Goal: Information Seeking & Learning: Learn about a topic

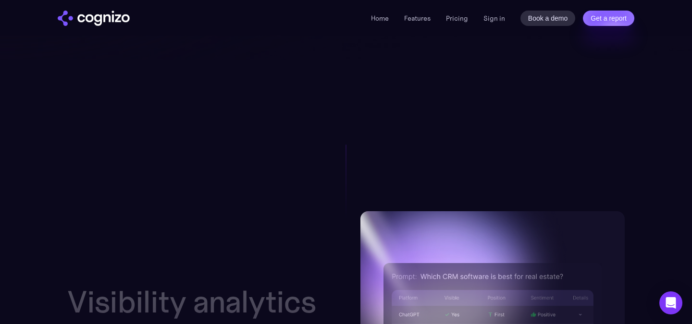
scroll to position [789, 0]
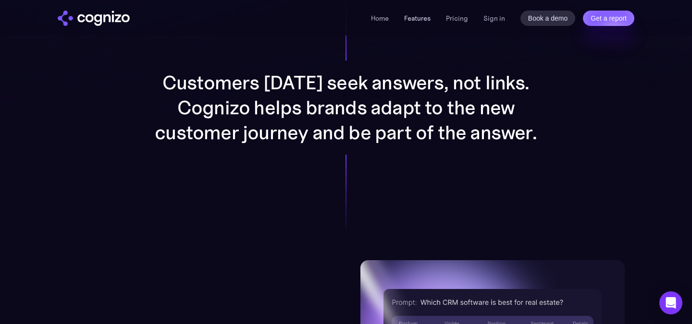
click at [427, 20] on link "Features" at bounding box center [417, 18] width 26 height 9
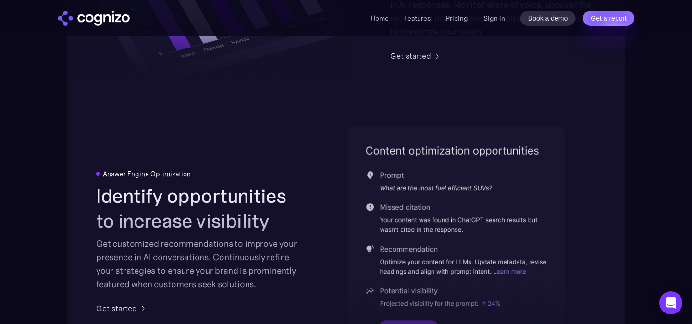
scroll to position [1926, 0]
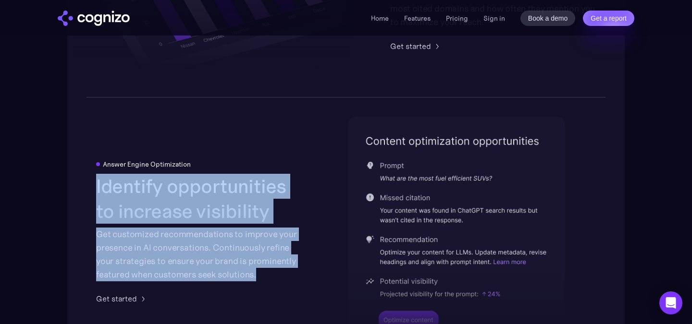
drag, startPoint x: 98, startPoint y: 188, endPoint x: 267, endPoint y: 278, distance: 191.8
click at [267, 278] on div "Identify opportunities to increase visibility Get customized recommendations to…" at bounding box center [199, 228] width 206 height 108
copy div "Identify opportunities to increase visibility Get customized recommendations to…"
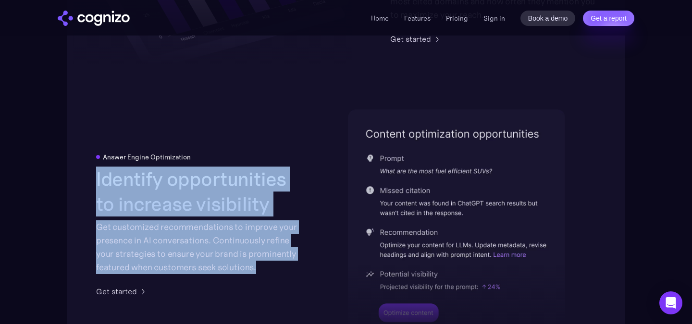
scroll to position [1935, 0]
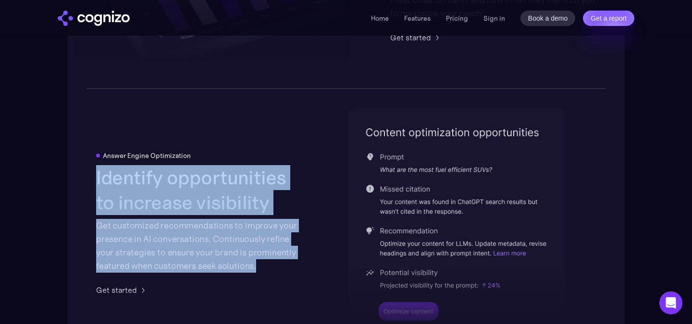
click at [214, 207] on h2 "Identify opportunities to increase visibility" at bounding box center [199, 190] width 206 height 50
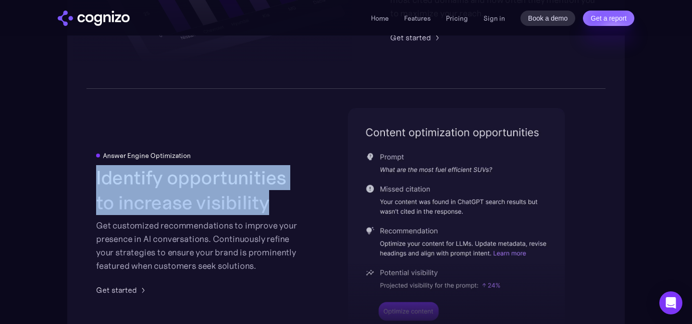
drag, startPoint x: 271, startPoint y: 209, endPoint x: 89, endPoint y: 175, distance: 184.9
click at [89, 175] on div "Answer Engine Optimization Identify opportunities to increase visibility Get cu…" at bounding box center [346, 224] width 558 height 270
click at [319, 201] on div "Answer Engine Optimization Identify opportunities to increase visibility Get cu…" at bounding box center [346, 224] width 558 height 270
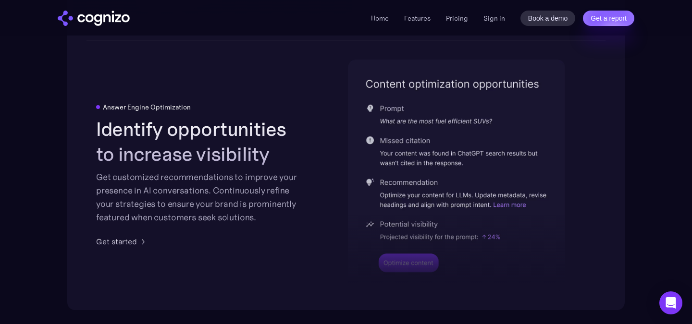
scroll to position [1983, 0]
click at [463, 16] on link "Pricing" at bounding box center [457, 18] width 22 height 9
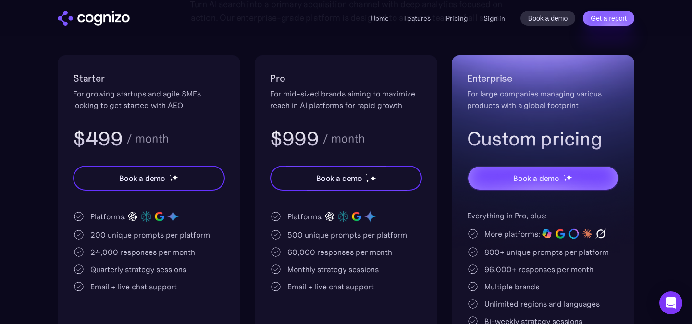
scroll to position [220, 0]
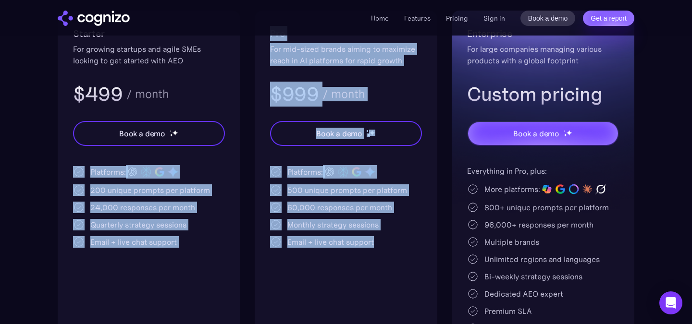
drag, startPoint x: 391, startPoint y: 248, endPoint x: 77, endPoint y: 169, distance: 323.3
click at [77, 169] on div "Starter For growing startups and agile SMEs looking to get started with AEO $49…" at bounding box center [346, 187] width 577 height 353
click at [67, 161] on div "Starter For growing startups and agile SMEs looking to get started with AEO $49…" at bounding box center [149, 187] width 183 height 353
drag, startPoint x: 64, startPoint y: 164, endPoint x: 387, endPoint y: 250, distance: 334.3
click at [387, 250] on div "Starter For growing startups and agile SMEs looking to get started with AEO $49…" at bounding box center [346, 187] width 577 height 353
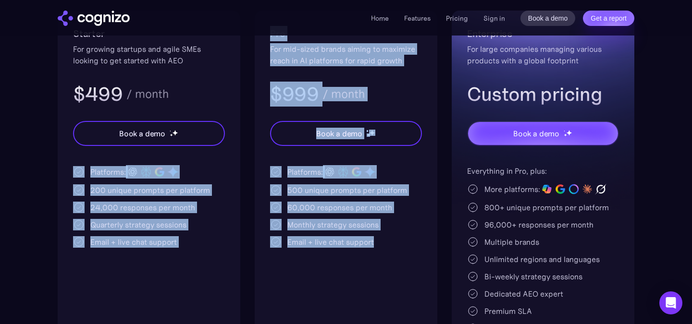
click at [387, 250] on div "Pro For mid-sized brands aiming to maximize reach in AI platforms for rapid gro…" at bounding box center [346, 187] width 183 height 353
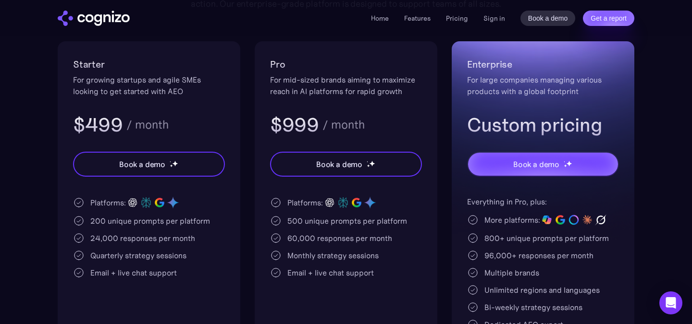
scroll to position [191, 0]
